Goal: Task Accomplishment & Management: Complete application form

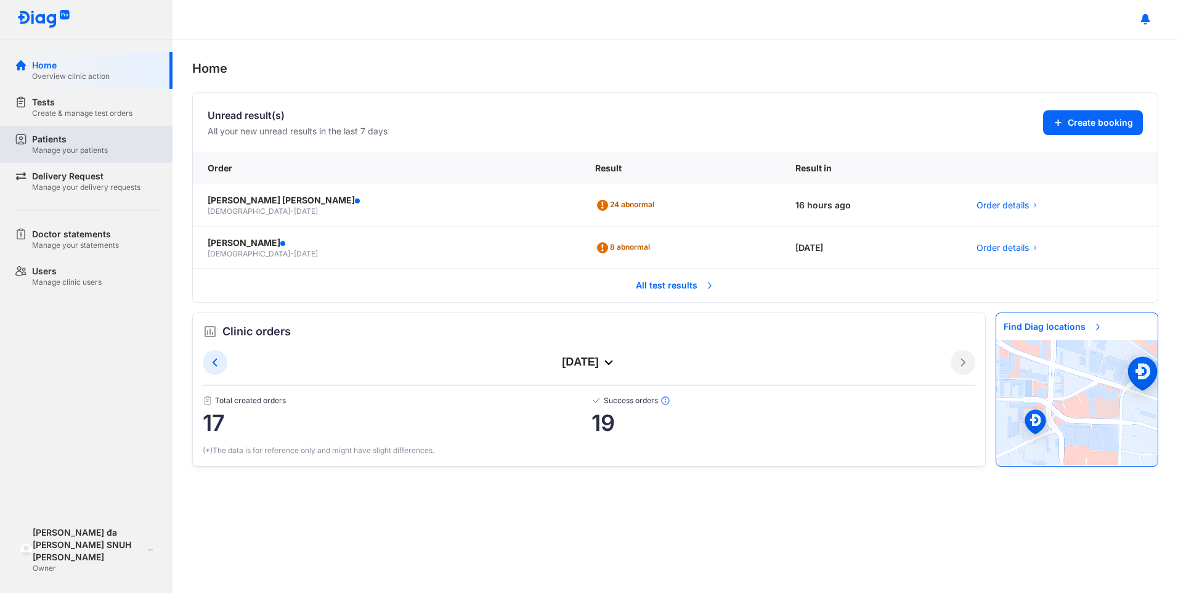
click at [41, 143] on div "Patients" at bounding box center [70, 139] width 76 height 12
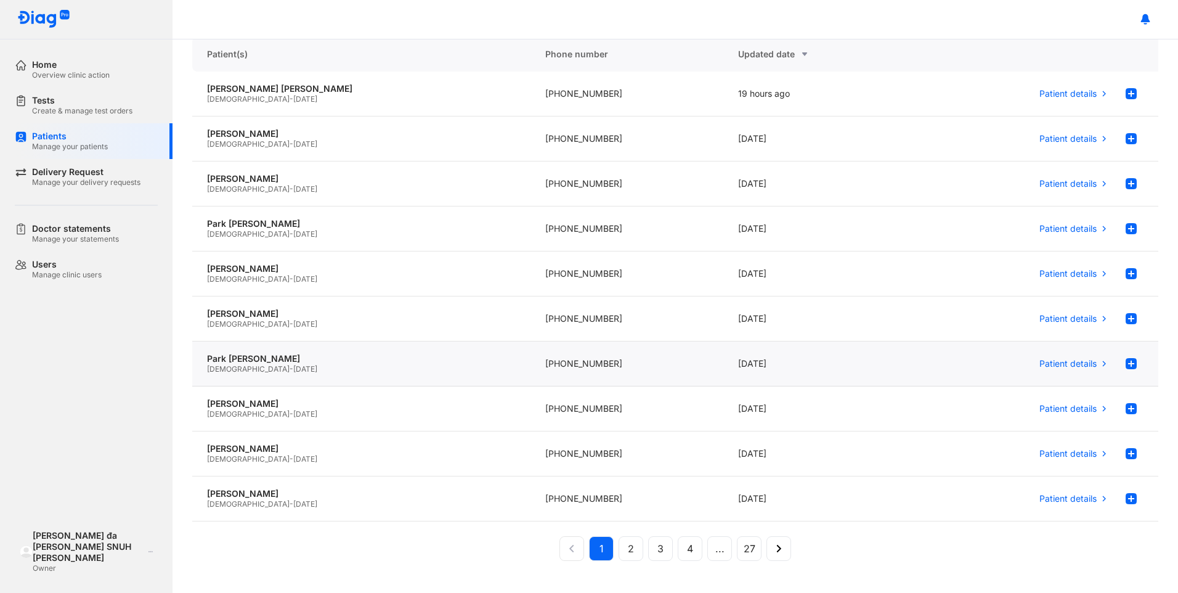
scroll to position [111, 0]
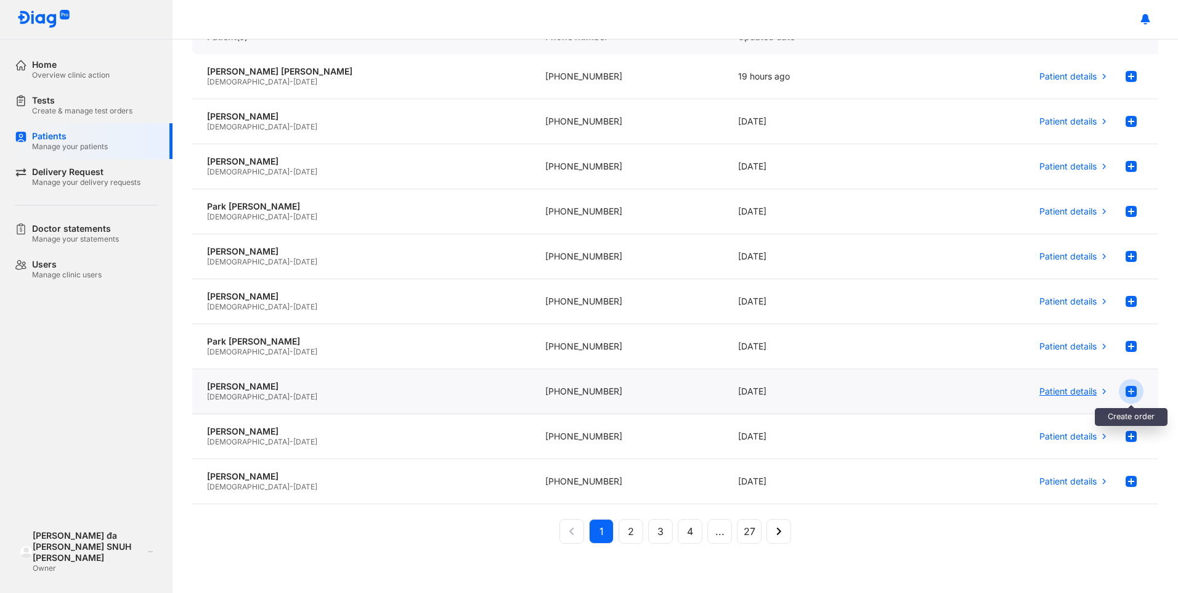
click at [1126, 389] on use at bounding box center [1131, 391] width 11 height 11
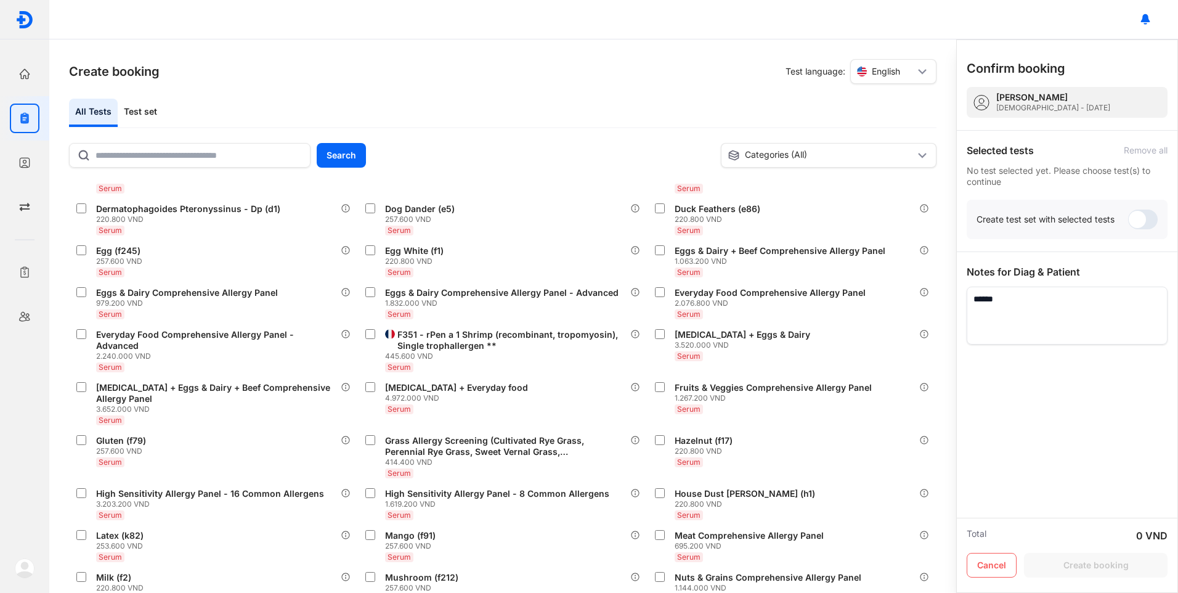
scroll to position [308, 0]
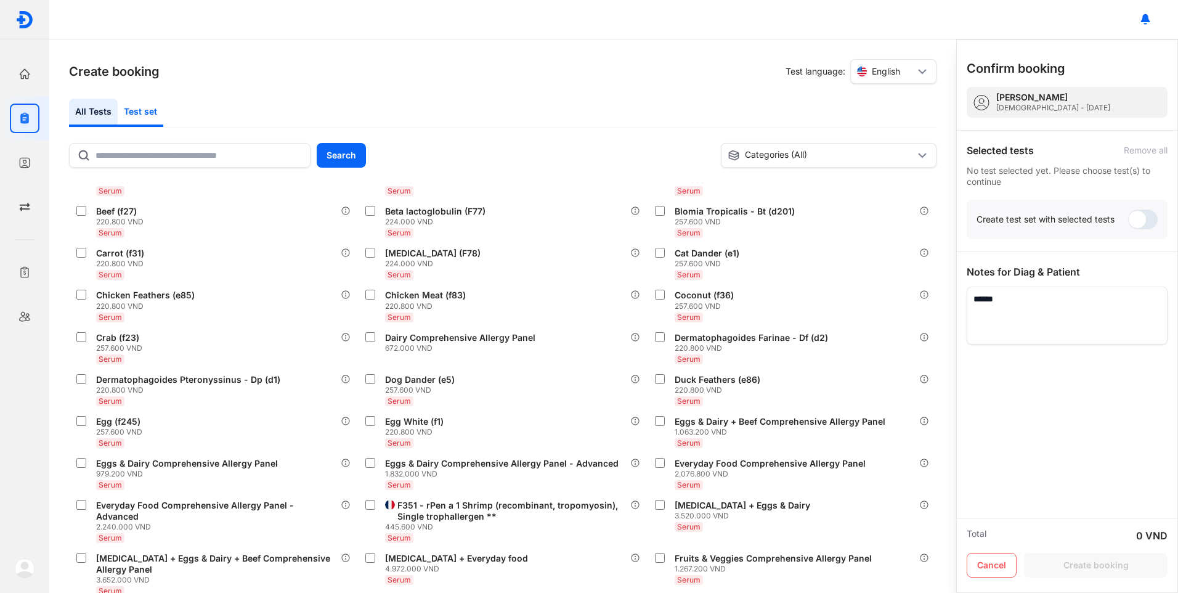
click at [140, 110] on div "Test set" at bounding box center [141, 113] width 46 height 28
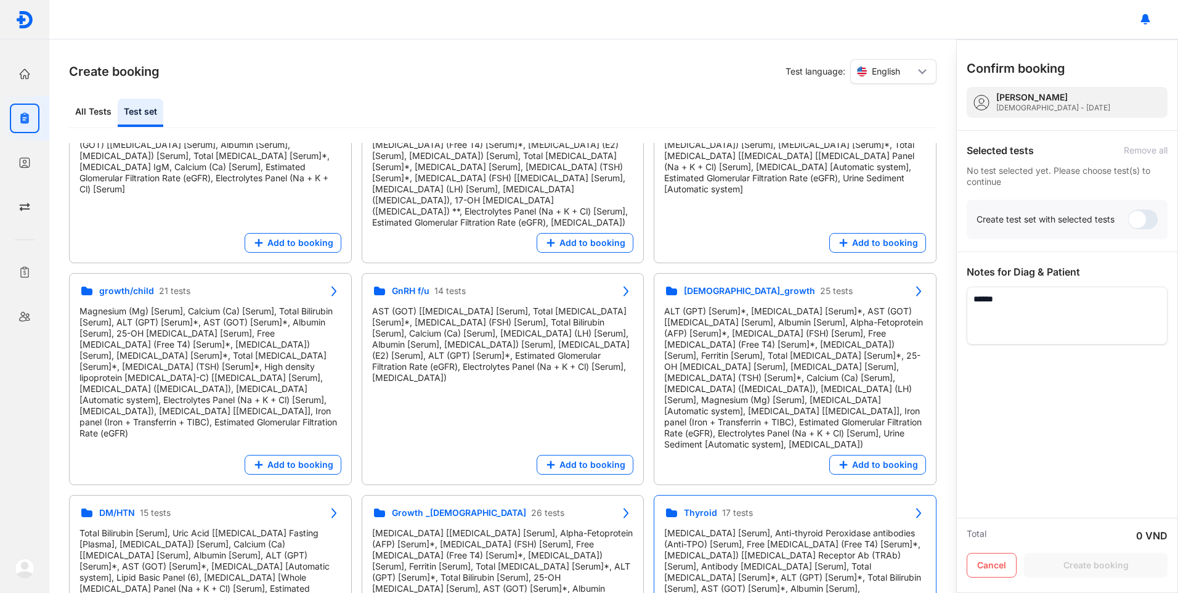
scroll to position [370, 0]
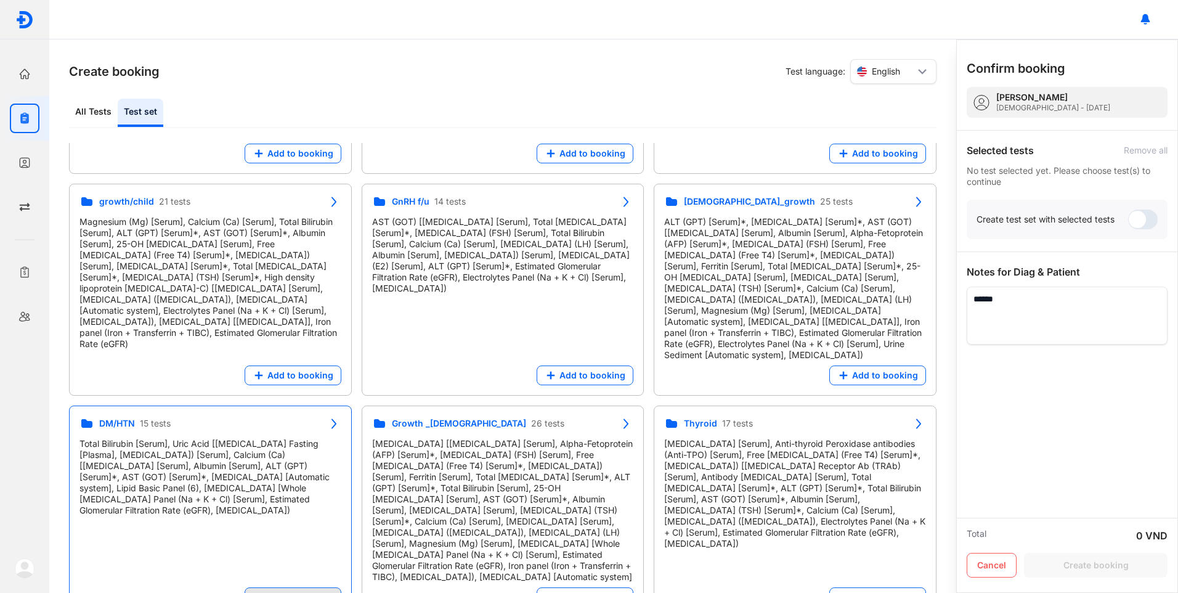
click at [287, 587] on button "Add to booking" at bounding box center [293, 597] width 97 height 20
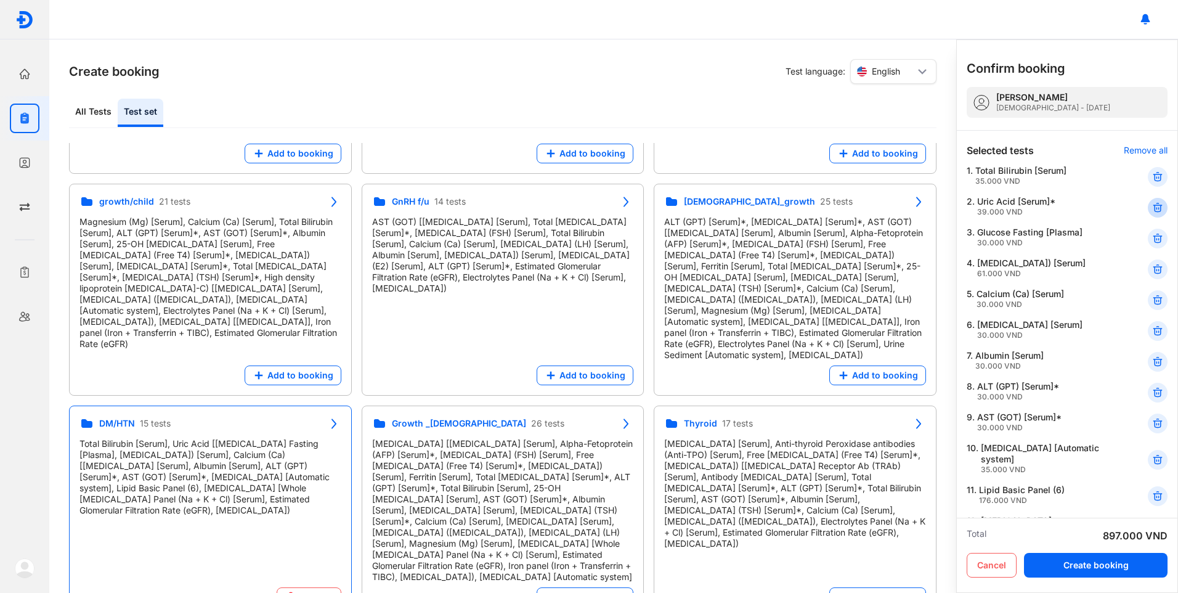
click at [1154, 208] on use at bounding box center [1158, 207] width 9 height 9
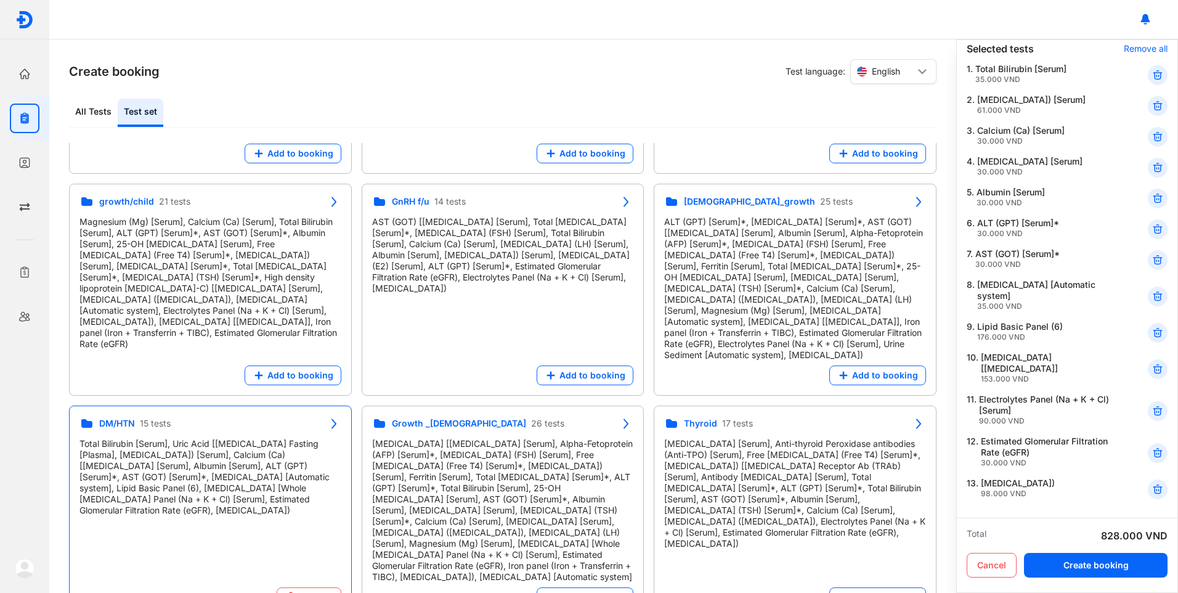
scroll to position [123, 0]
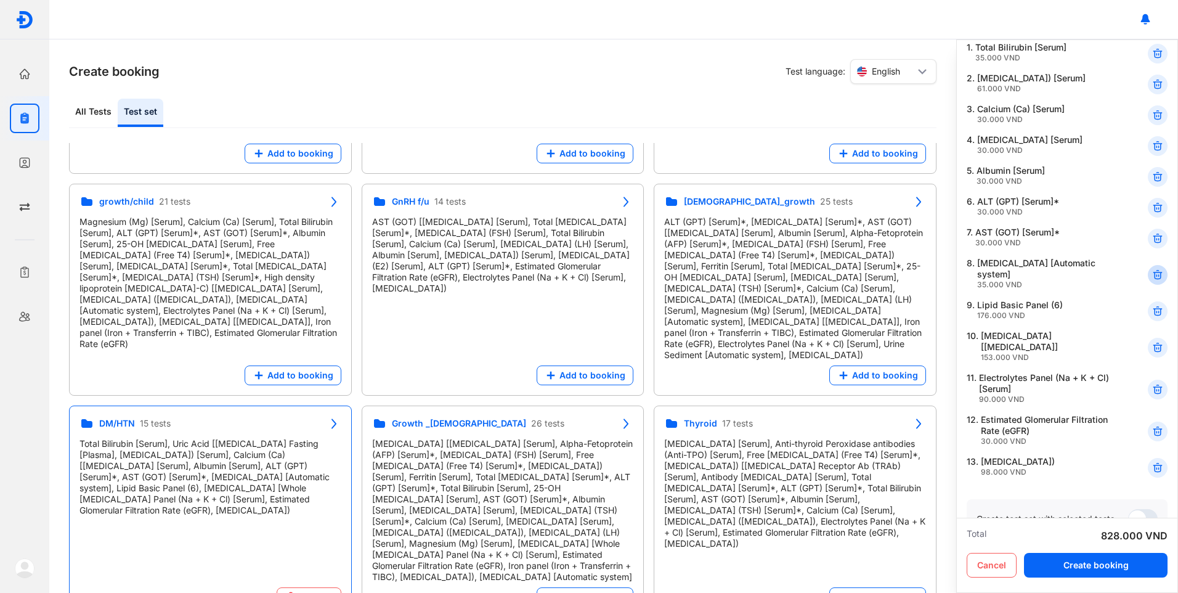
click at [1152, 274] on icon at bounding box center [1158, 275] width 12 height 12
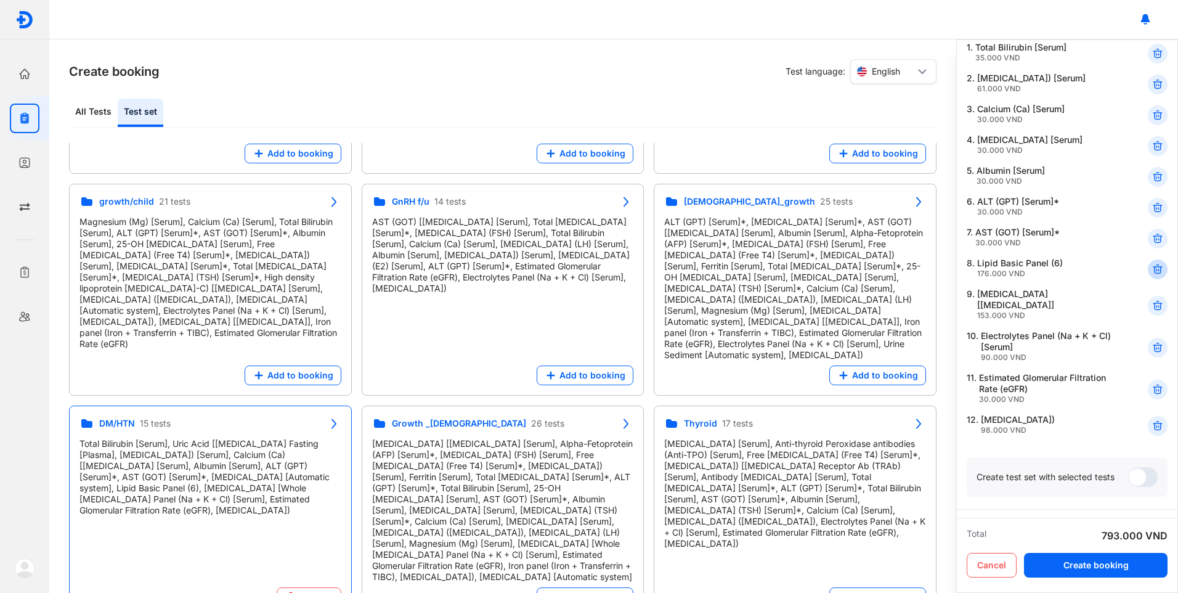
click at [1152, 268] on icon at bounding box center [1158, 269] width 12 height 12
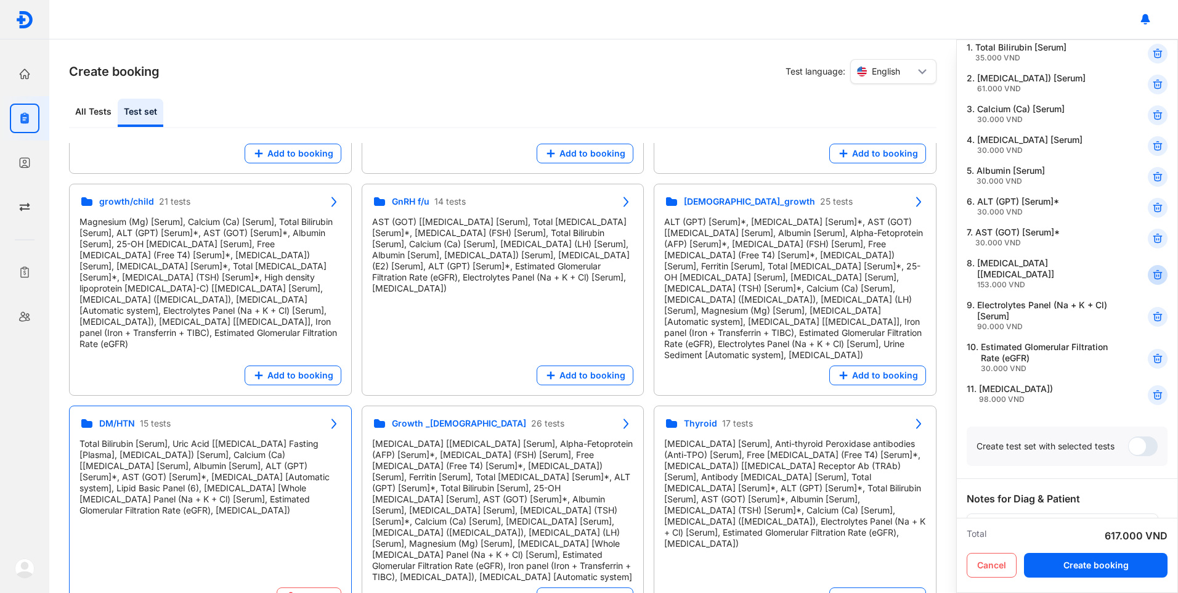
click at [1152, 269] on icon at bounding box center [1158, 275] width 12 height 12
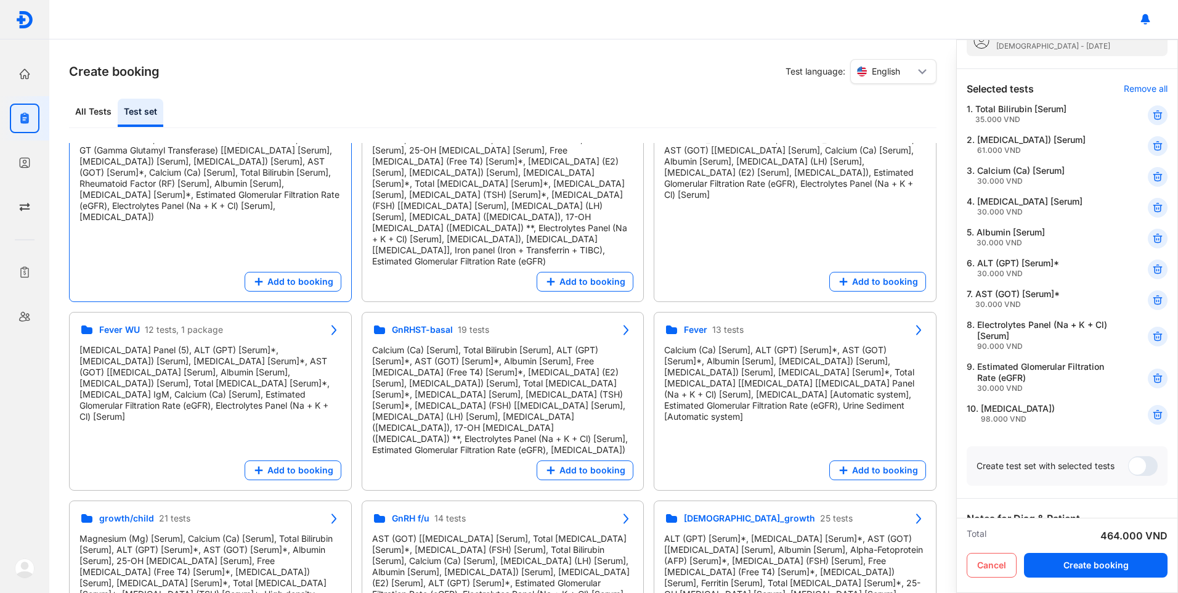
scroll to position [0, 0]
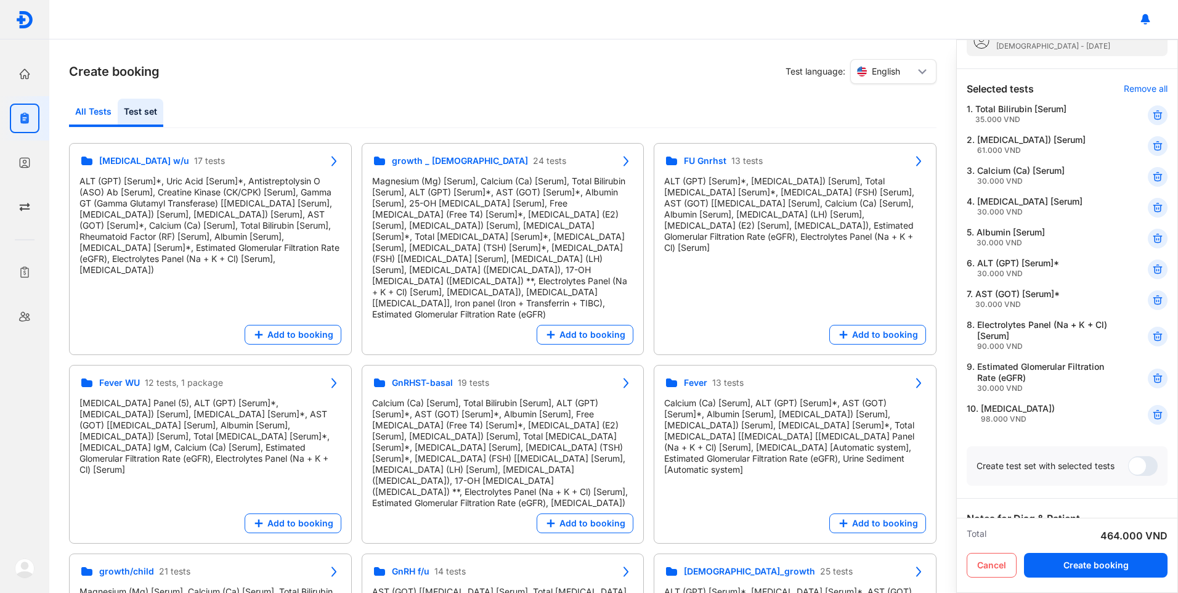
click at [118, 107] on div "All Tests" at bounding box center [141, 113] width 46 height 28
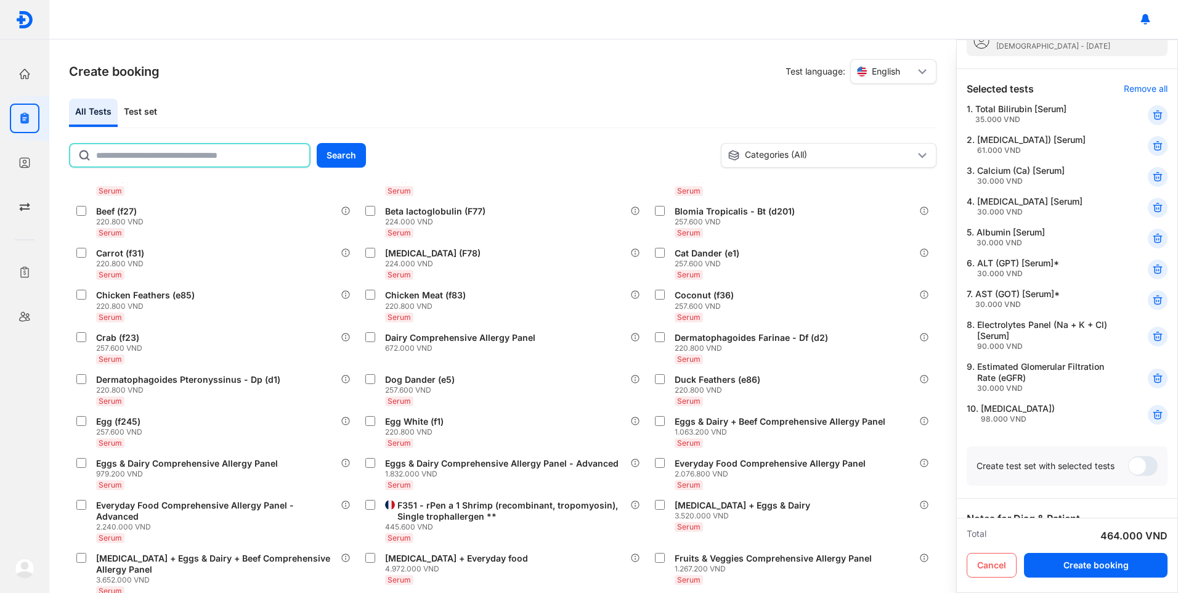
click at [153, 155] on input "text" at bounding box center [199, 155] width 206 height 22
type input "*"
type input "*****"
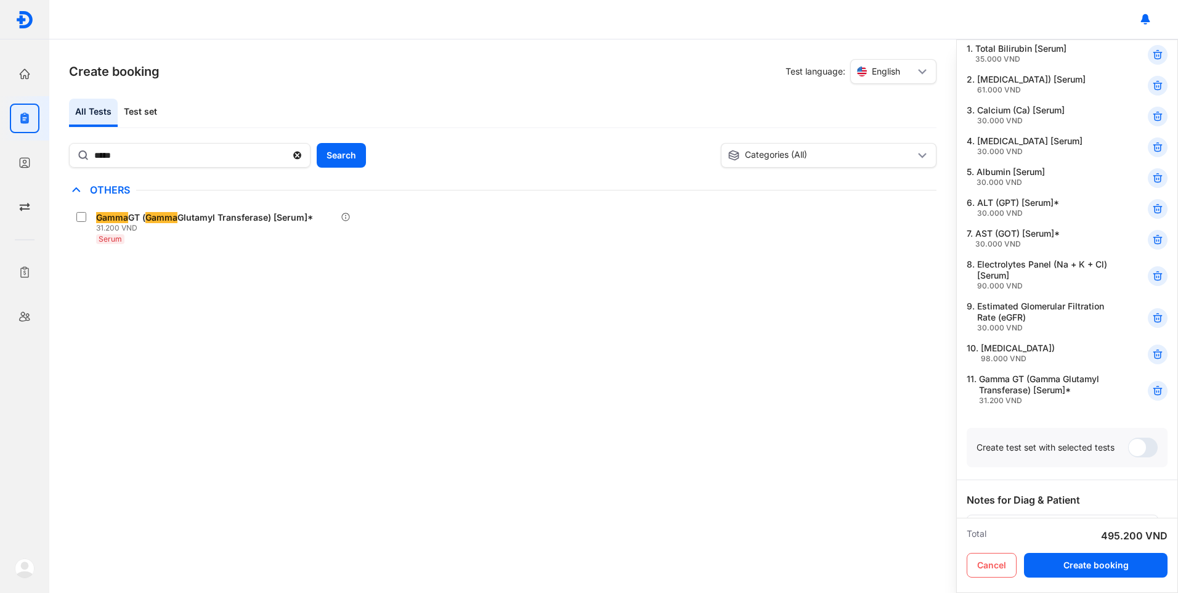
scroll to position [123, 0]
click at [1115, 568] on button "Create booking" at bounding box center [1096, 565] width 144 height 25
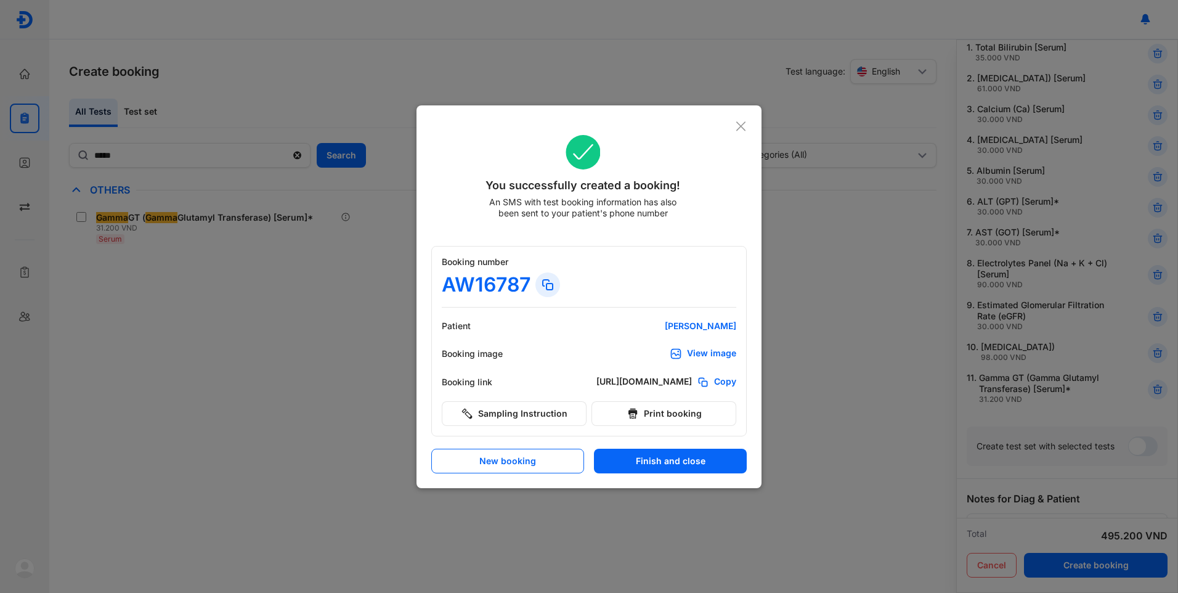
click at [701, 352] on div "View image" at bounding box center [711, 354] width 49 height 12
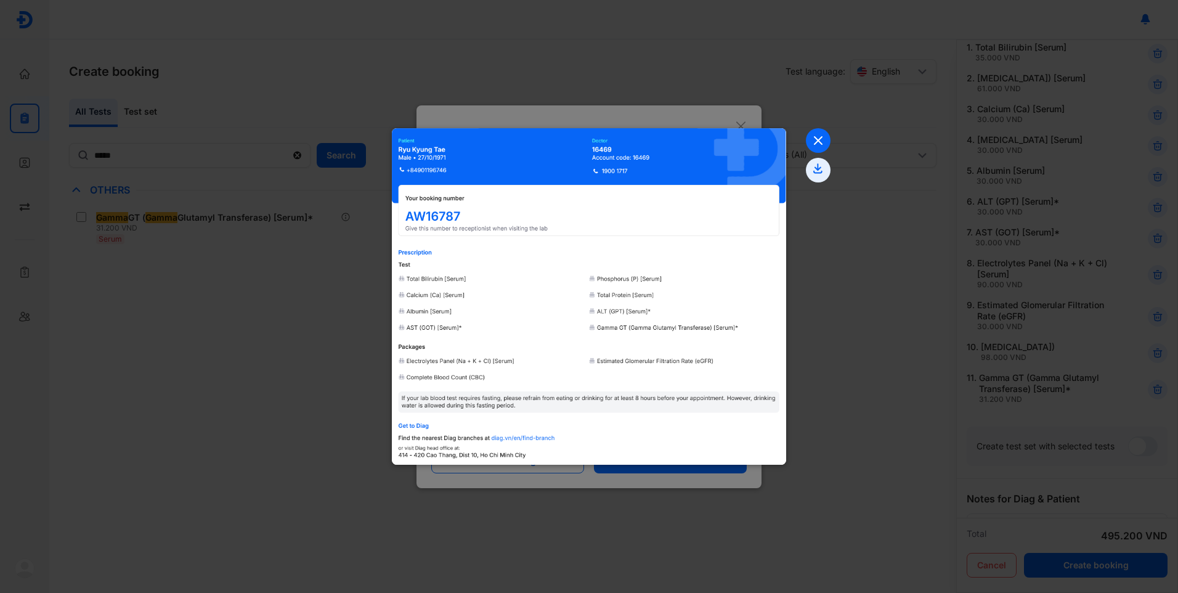
click at [819, 141] on use at bounding box center [818, 140] width 7 height 7
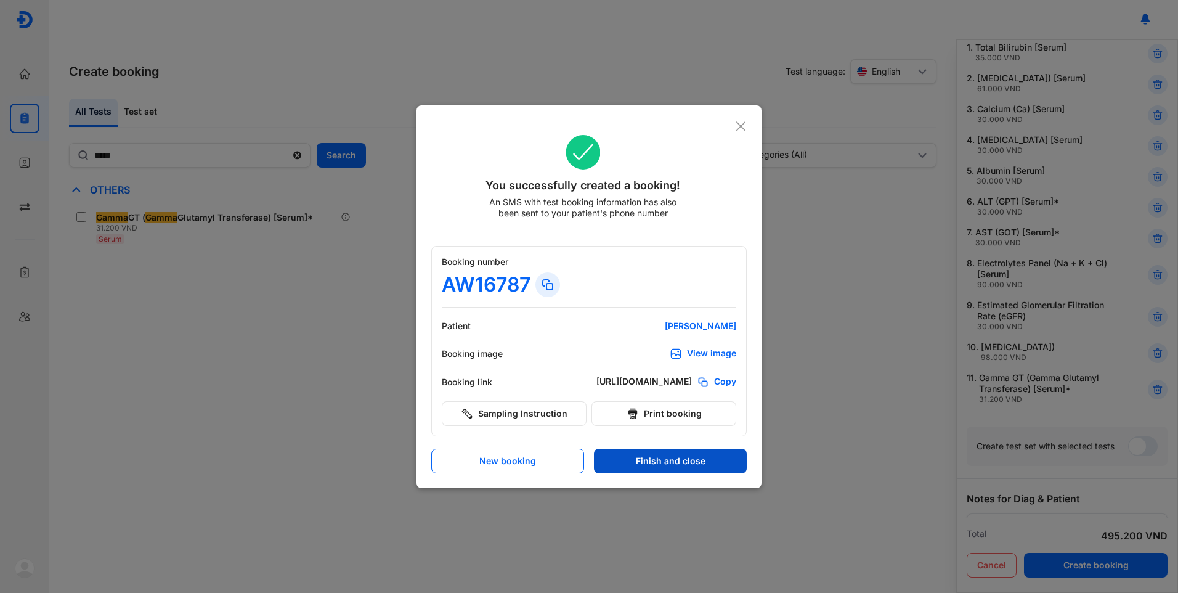
click at [668, 459] on button "Finish and close" at bounding box center [670, 461] width 153 height 25
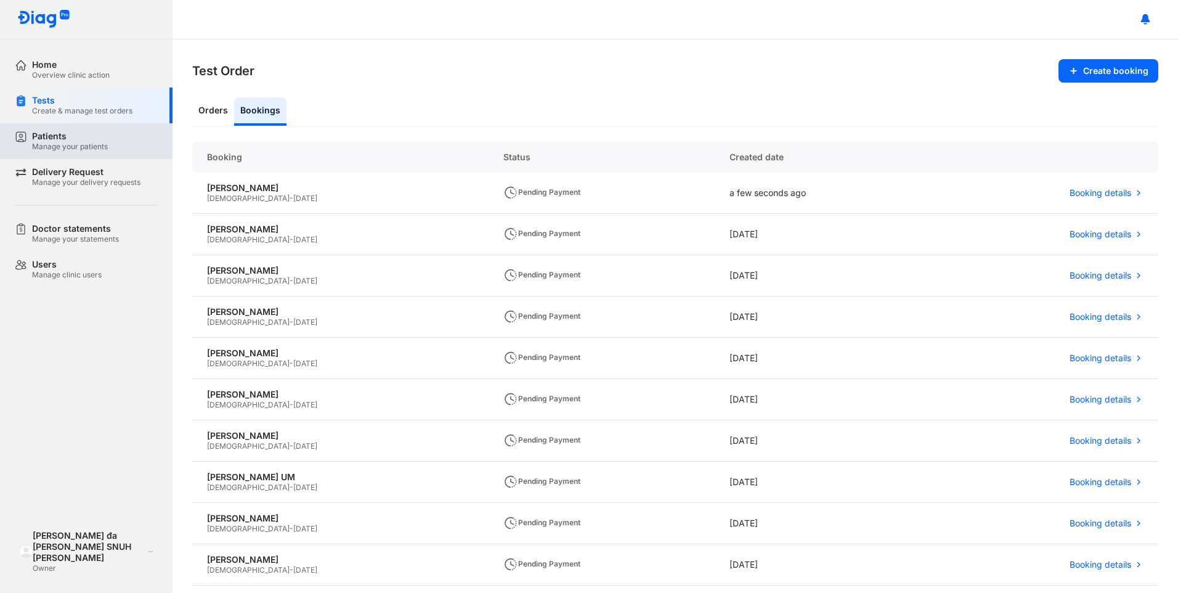
click at [51, 139] on div "Patients" at bounding box center [70, 136] width 76 height 11
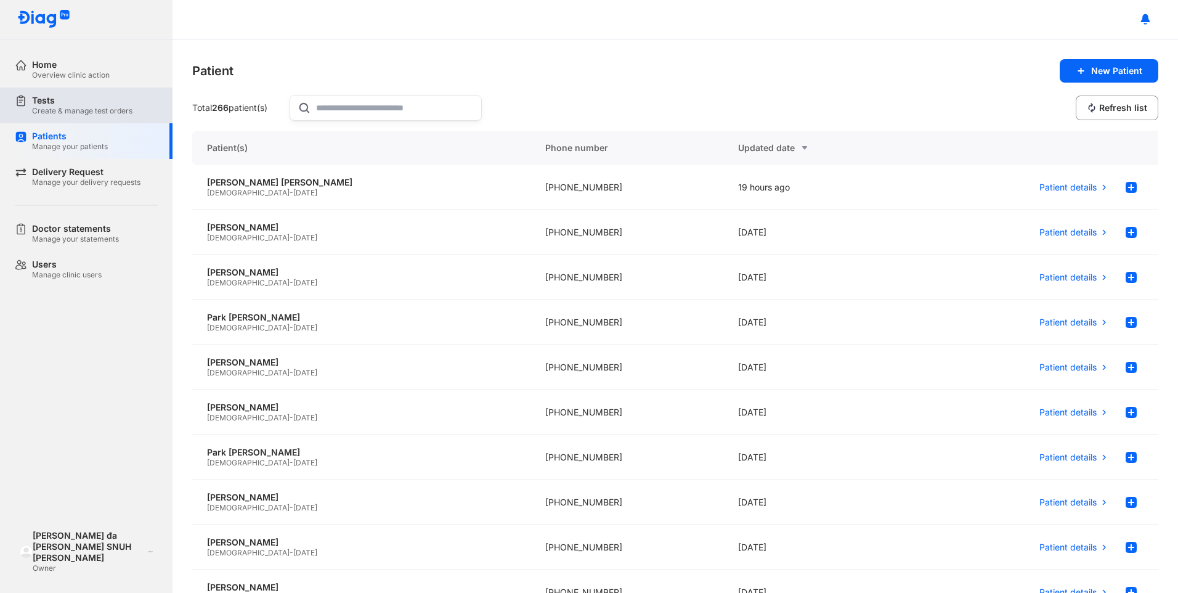
click at [62, 110] on div "Create & manage test orders" at bounding box center [82, 111] width 100 height 10
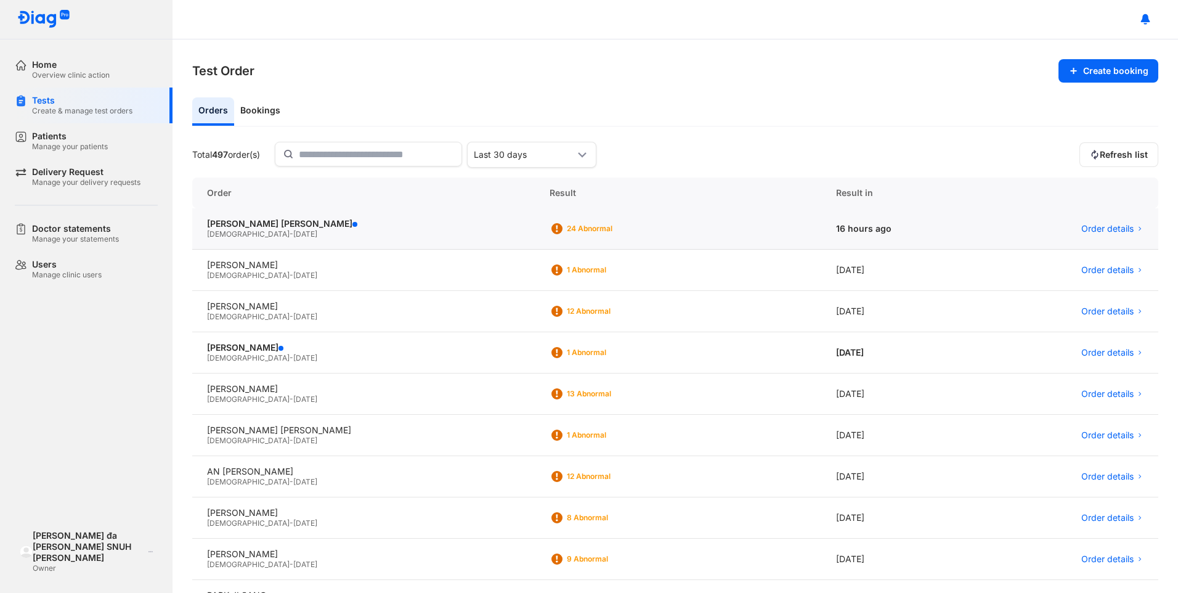
click at [299, 237] on div "Male - 08/01/1968" at bounding box center [363, 234] width 313 height 10
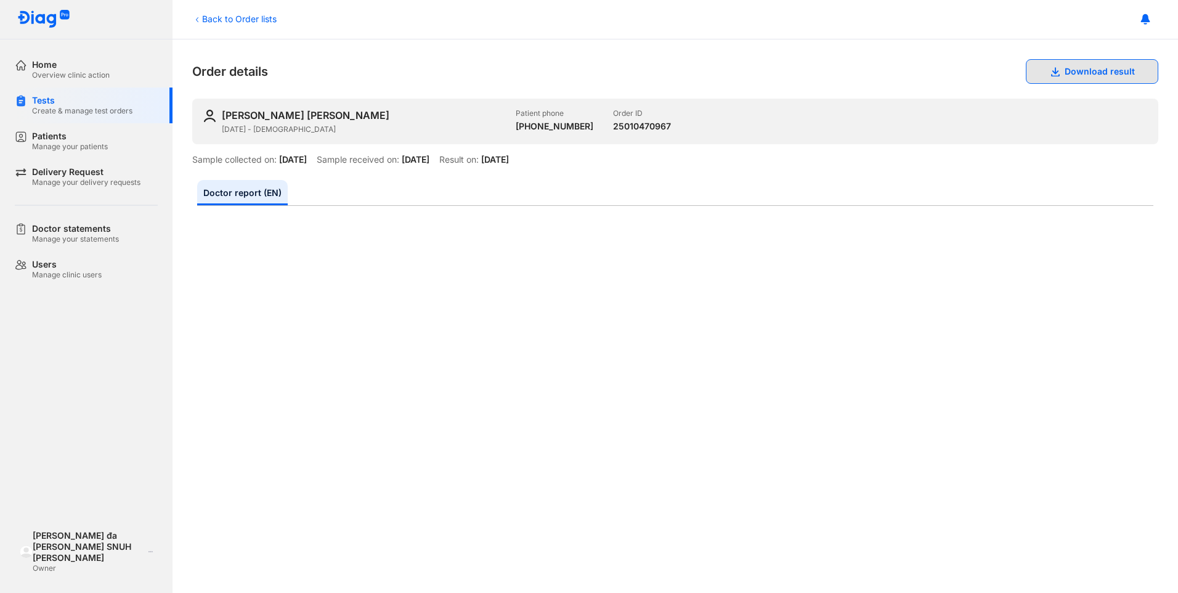
click at [1050, 67] on icon at bounding box center [1055, 72] width 10 height 10
click at [674, 55] on div "Back to Order lists Order details Download result YOO JUNG YOON 08/01/1968 - Ma…" at bounding box center [676, 315] width 1006 height 553
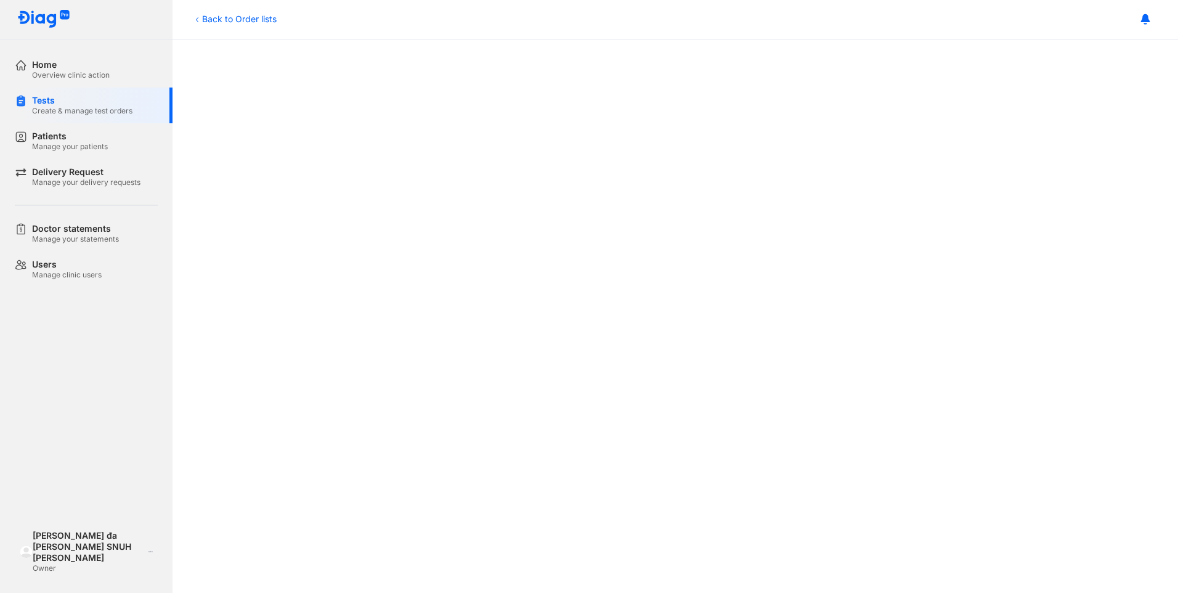
scroll to position [484, 0]
click at [1082, 301] on div at bounding box center [675, 204] width 957 height 944
click at [50, 102] on div "Tests" at bounding box center [82, 100] width 100 height 11
